Goal: Task Accomplishment & Management: Use online tool/utility

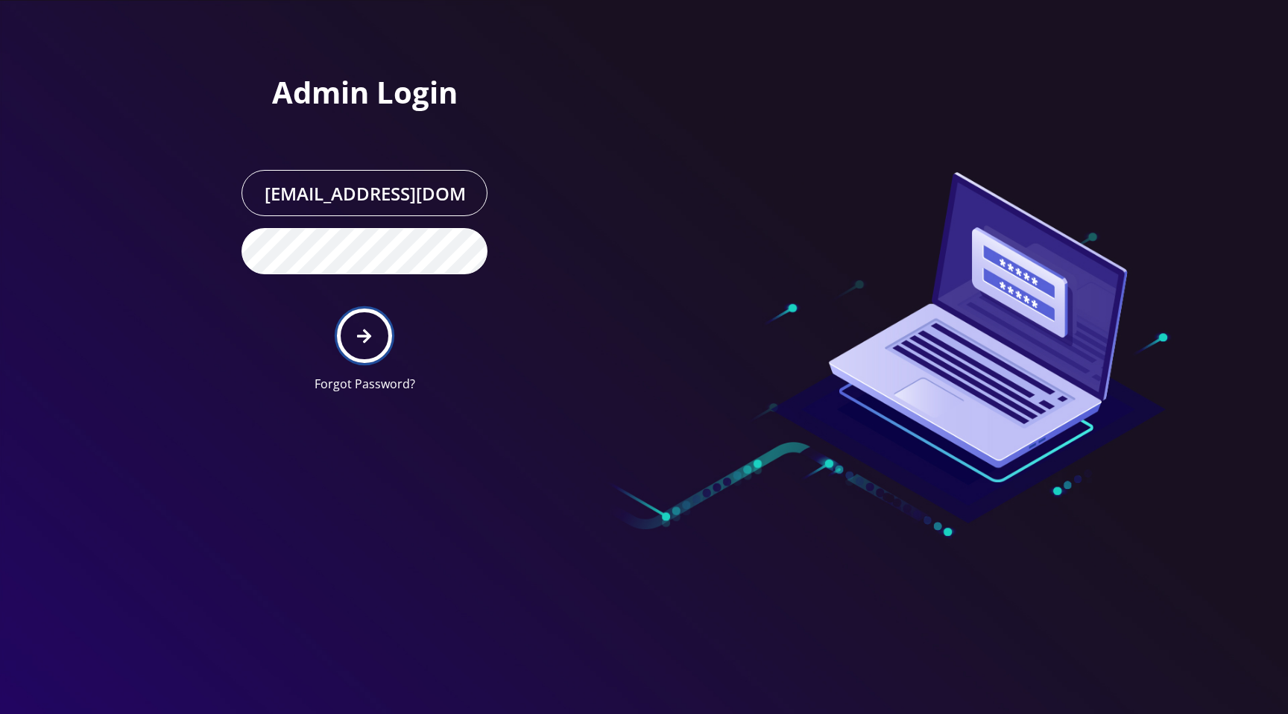
click at [360, 326] on button "submit" at bounding box center [364, 336] width 54 height 54
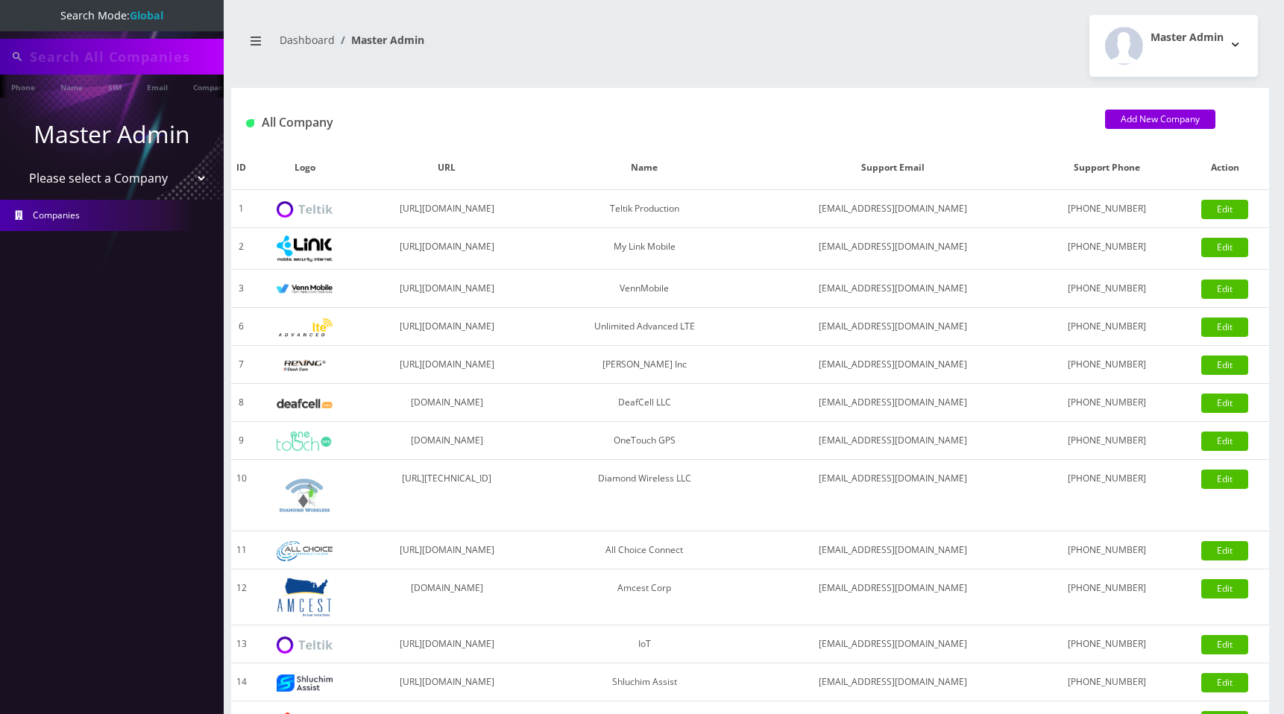
type input "89010303300113703707"
click at [126, 180] on select "Please select a Company Teltik Production My Link Mobile VennMobile Unlimited A…" at bounding box center [112, 179] width 190 height 28
select select "13"
click at [17, 165] on select "Please select a Company Teltik Production My Link Mobile VennMobile Unlimited A…" at bounding box center [112, 179] width 190 height 28
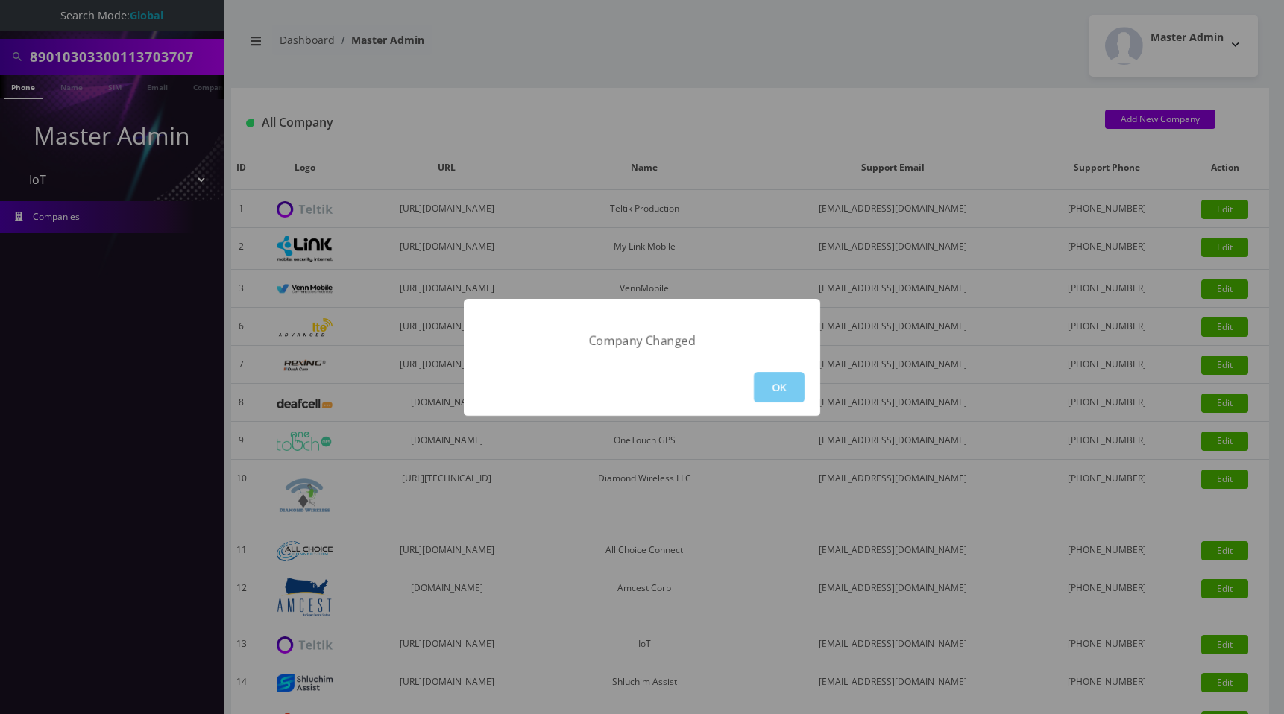
click at [792, 382] on button "OK" at bounding box center [779, 387] width 51 height 31
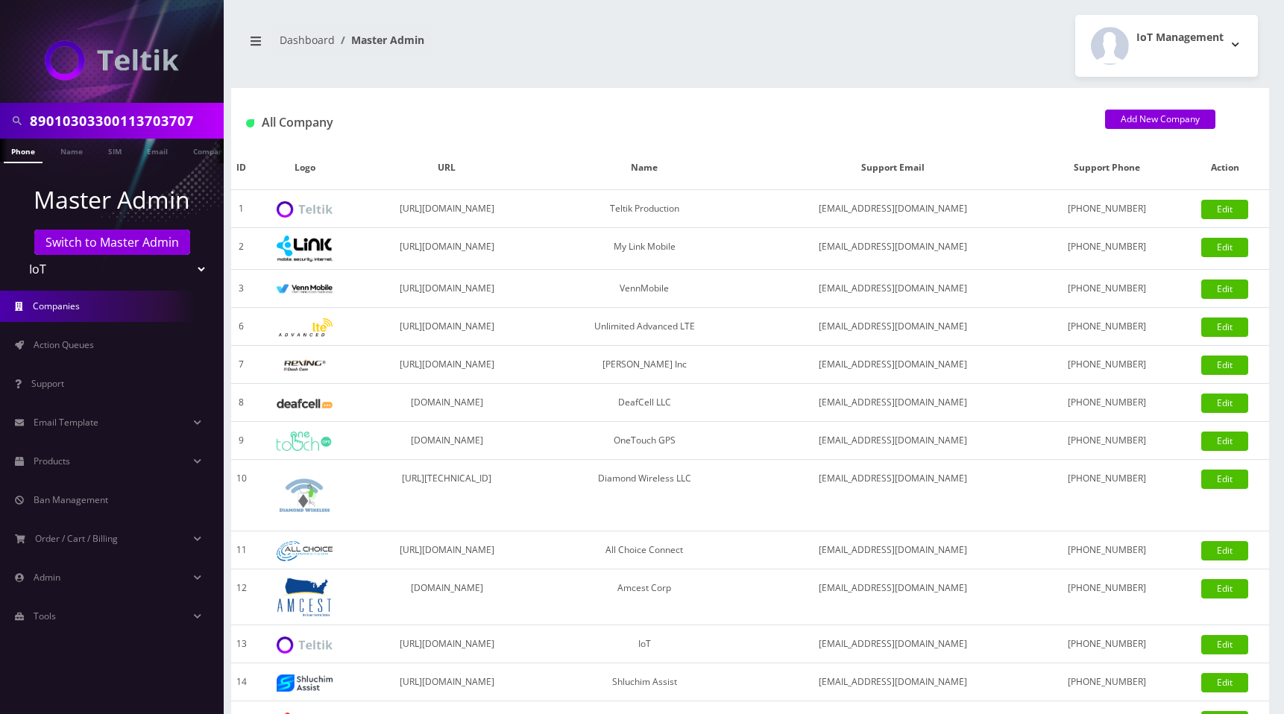
click at [138, 111] on input "89010303300113703707" at bounding box center [125, 121] width 190 height 28
type input "Ryan Baker"
click at [72, 149] on link "Name" at bounding box center [71, 151] width 37 height 25
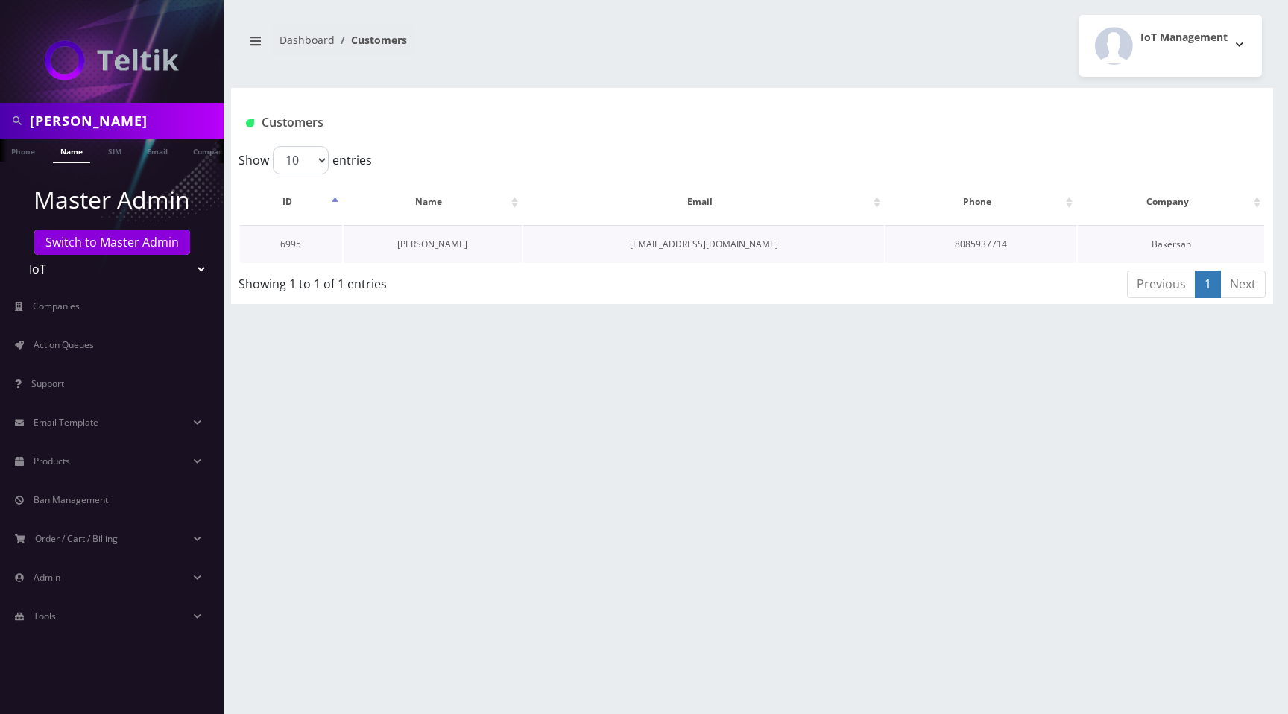
click at [424, 247] on link "Ryan Baker" at bounding box center [432, 244] width 70 height 13
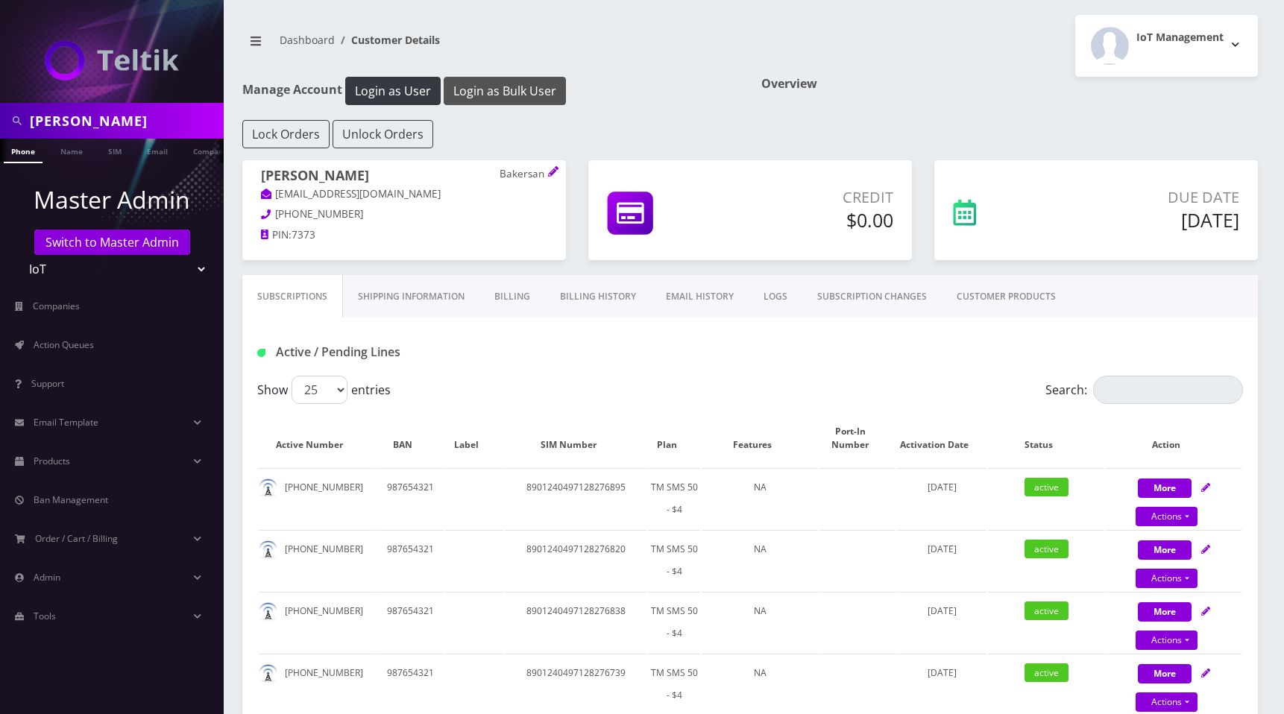
click at [528, 89] on button "Login as Bulk User" at bounding box center [504, 91] width 122 height 28
click at [519, 78] on button "Login as Bulk User" at bounding box center [504, 91] width 122 height 28
click at [926, 98] on div "Overview" at bounding box center [1009, 98] width 519 height 43
click at [85, 341] on span "Action Queues" at bounding box center [64, 344] width 60 height 13
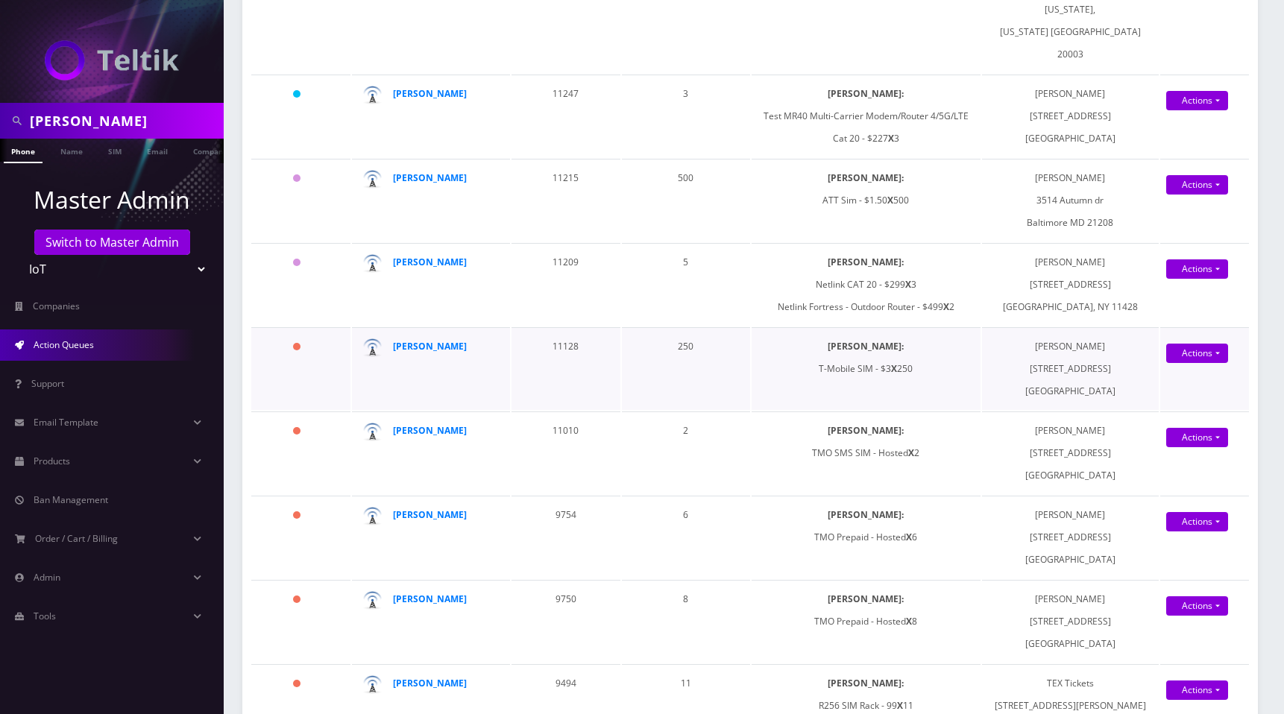
scroll to position [514, 0]
click at [945, 13] on td "[PERSON_NAME]: TMO Prepaid Sim - $2 X 8" at bounding box center [865, 9] width 229 height 127
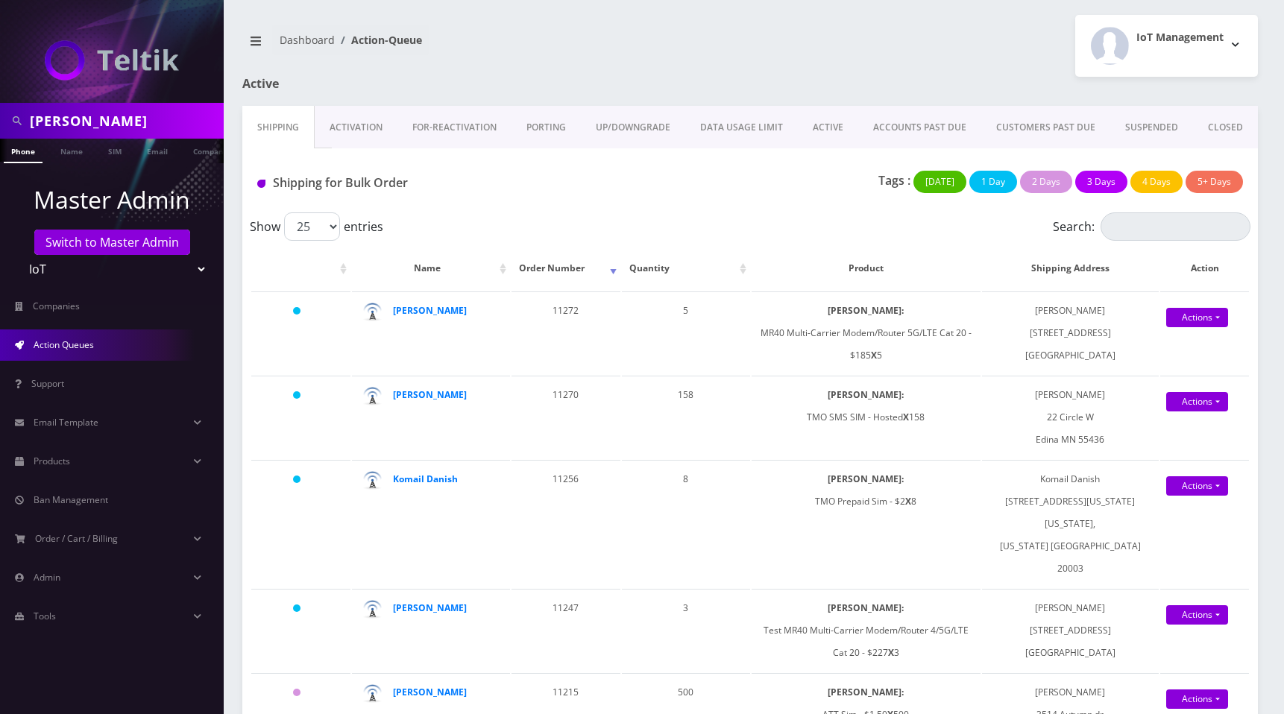
click at [809, 60] on div "IoT Management Logout" at bounding box center [1009, 46] width 519 height 62
